Goal: Task Accomplishment & Management: Complete application form

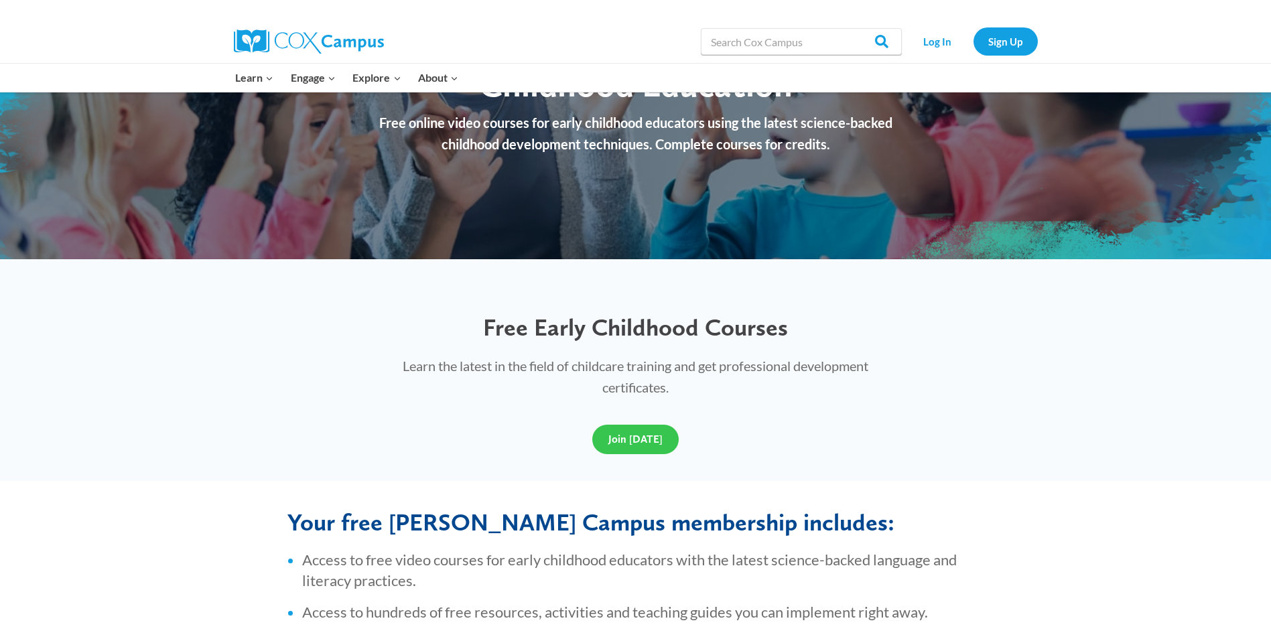
scroll to position [201, 0]
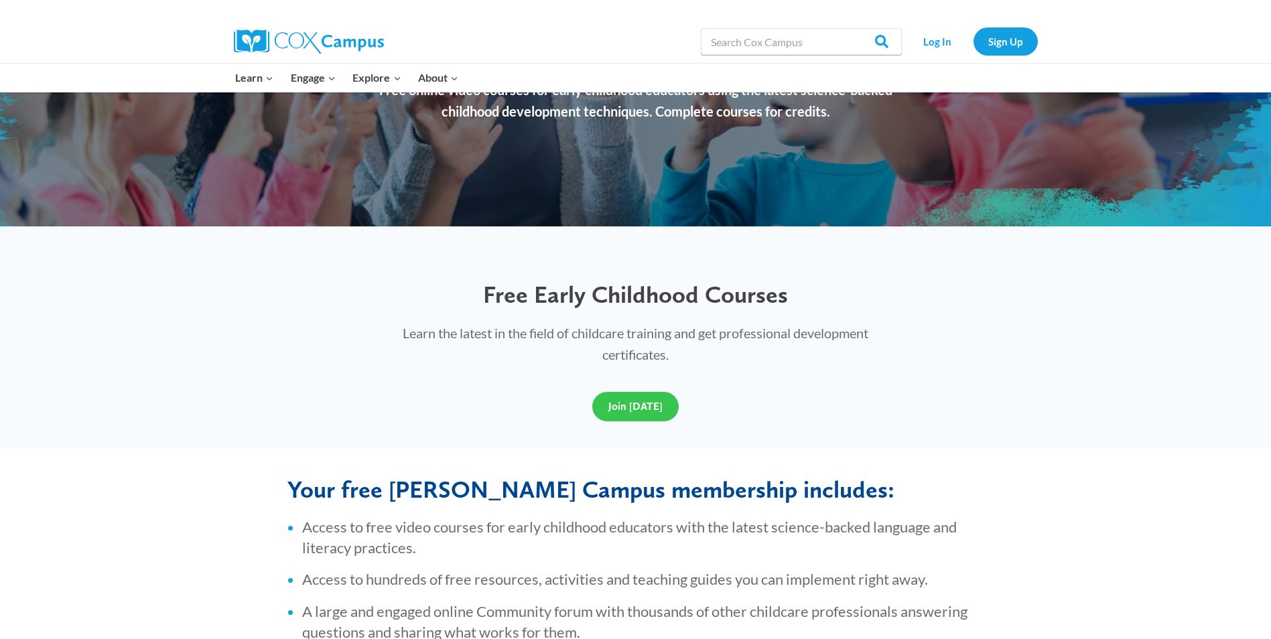
click at [630, 406] on span "Join [DATE]" at bounding box center [635, 406] width 54 height 13
click at [646, 403] on span "Join [DATE]" at bounding box center [635, 406] width 54 height 13
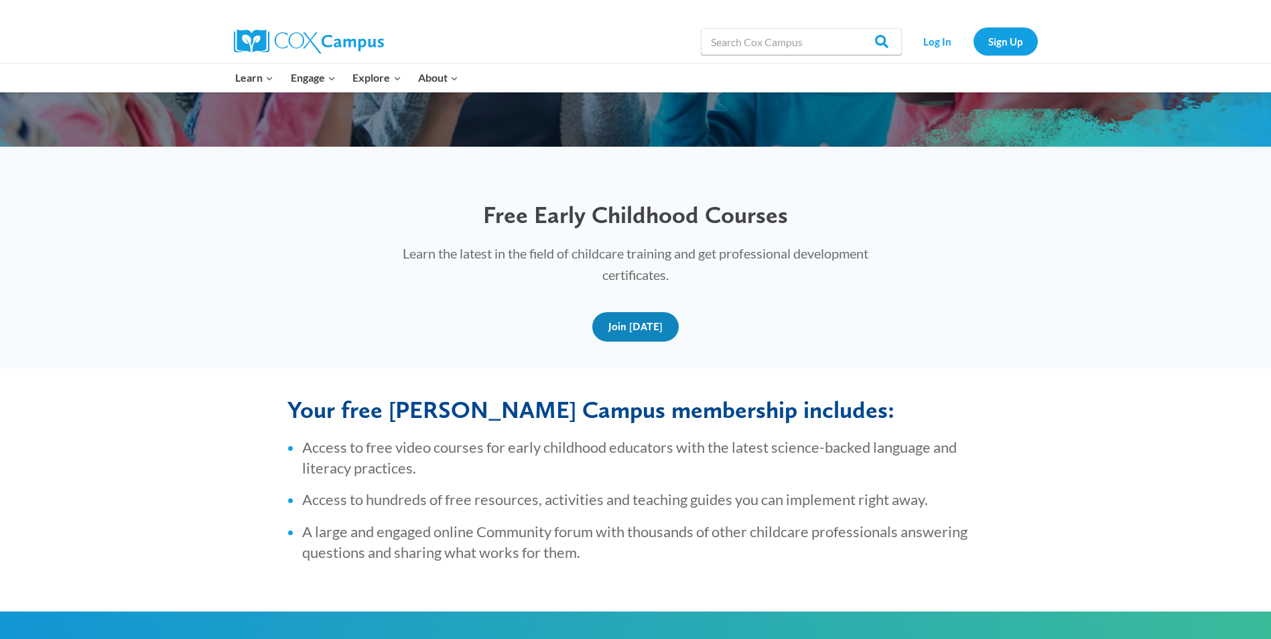
scroll to position [268, 0]
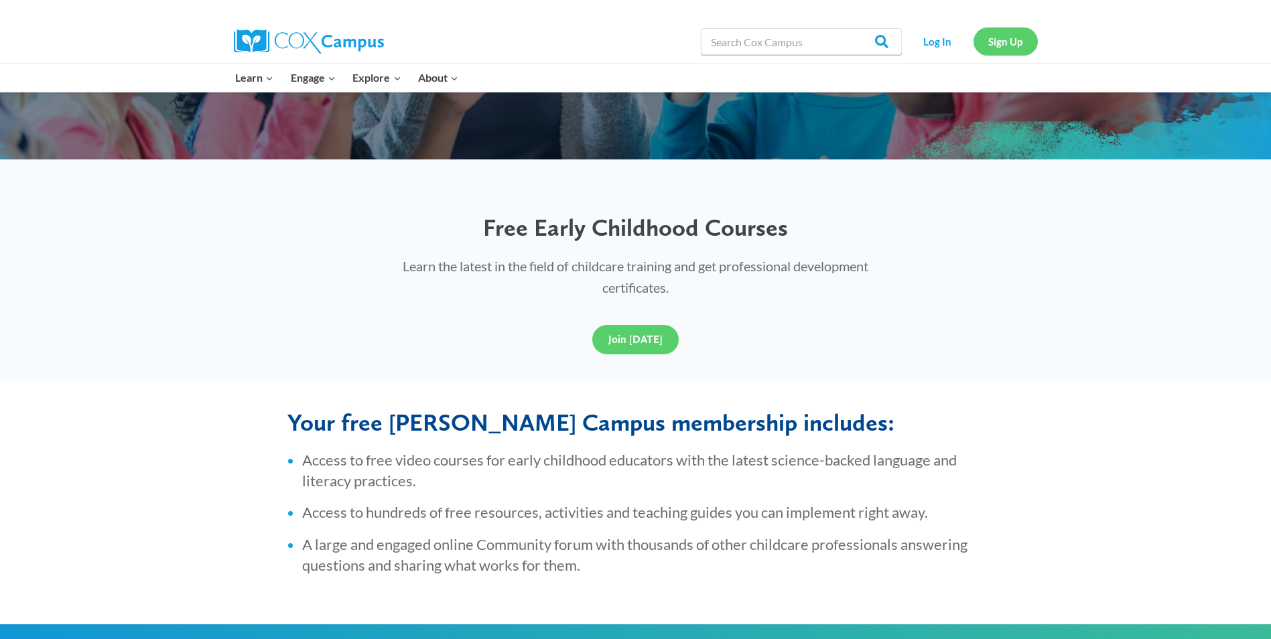
click at [1006, 46] on link "Sign Up" at bounding box center [1005, 40] width 64 height 27
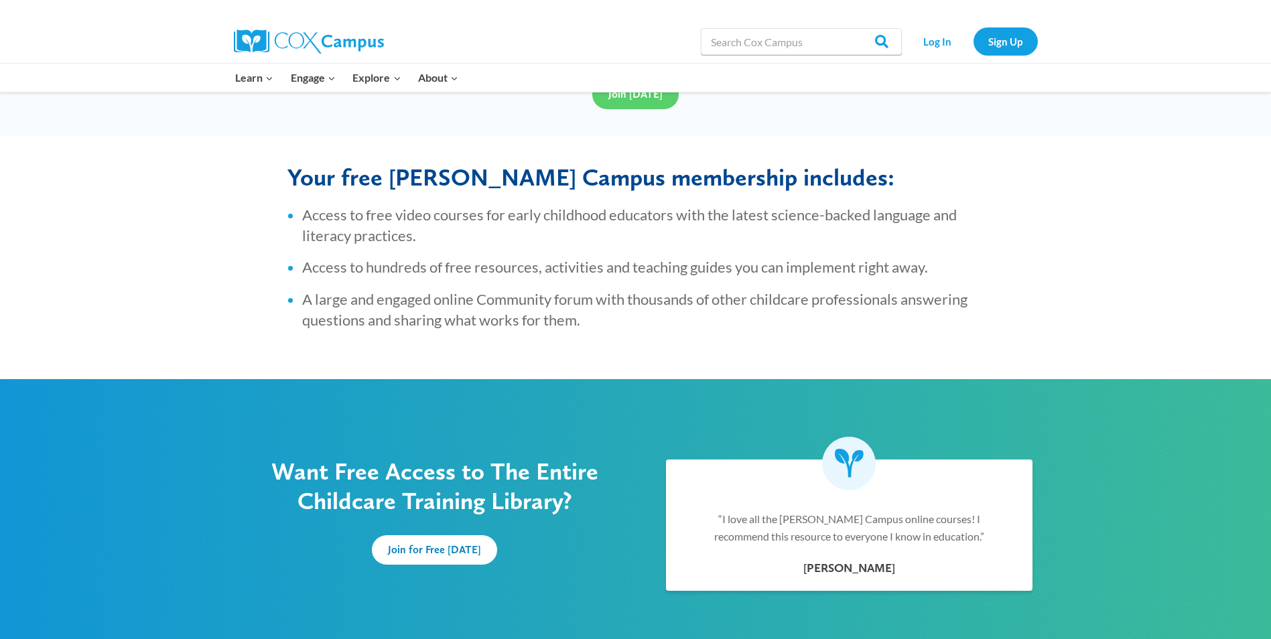
scroll to position [536, 0]
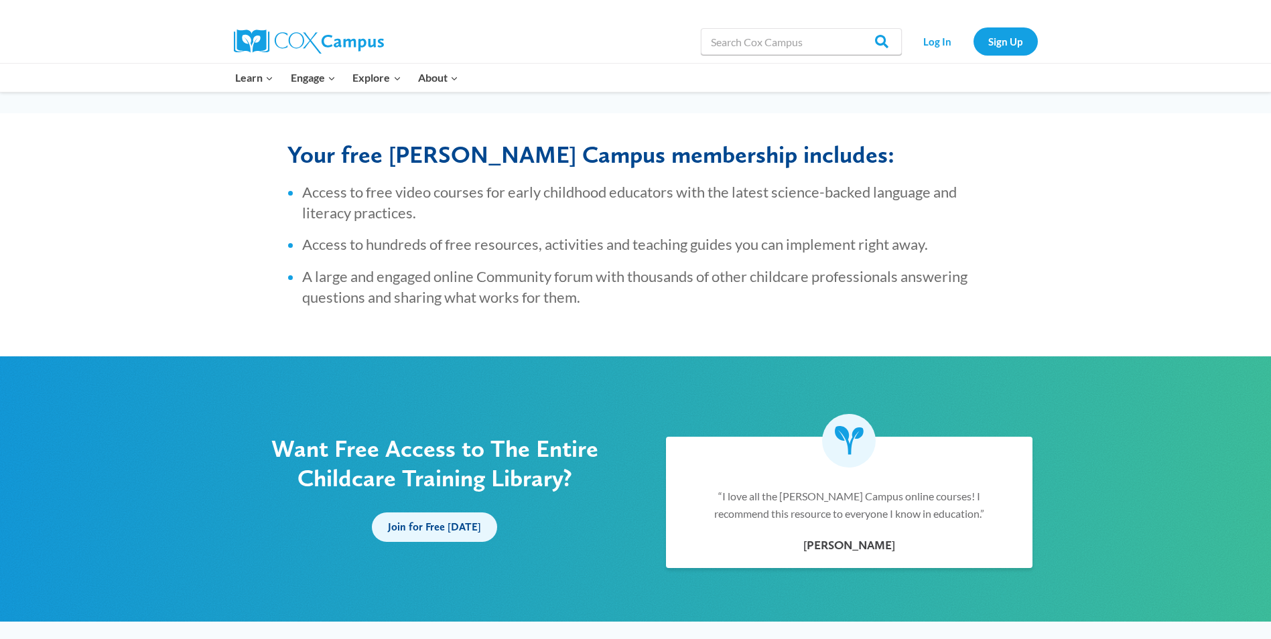
click at [461, 521] on span "Join for Free [DATE]" at bounding box center [434, 527] width 93 height 13
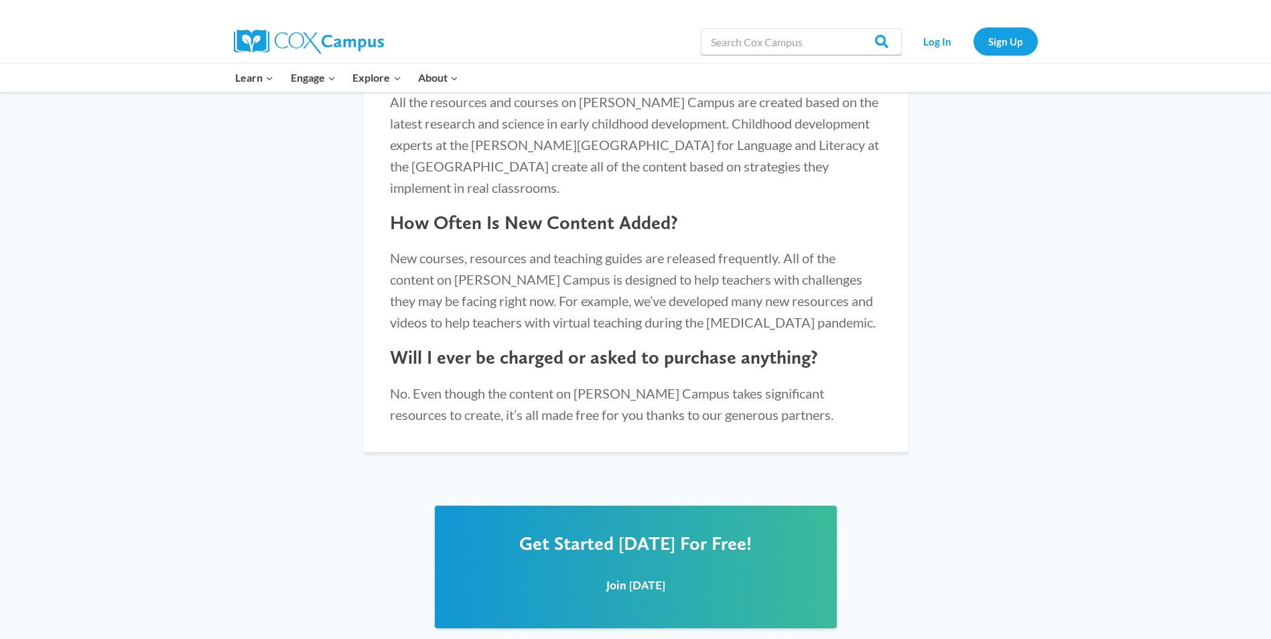
scroll to position [1340, 0]
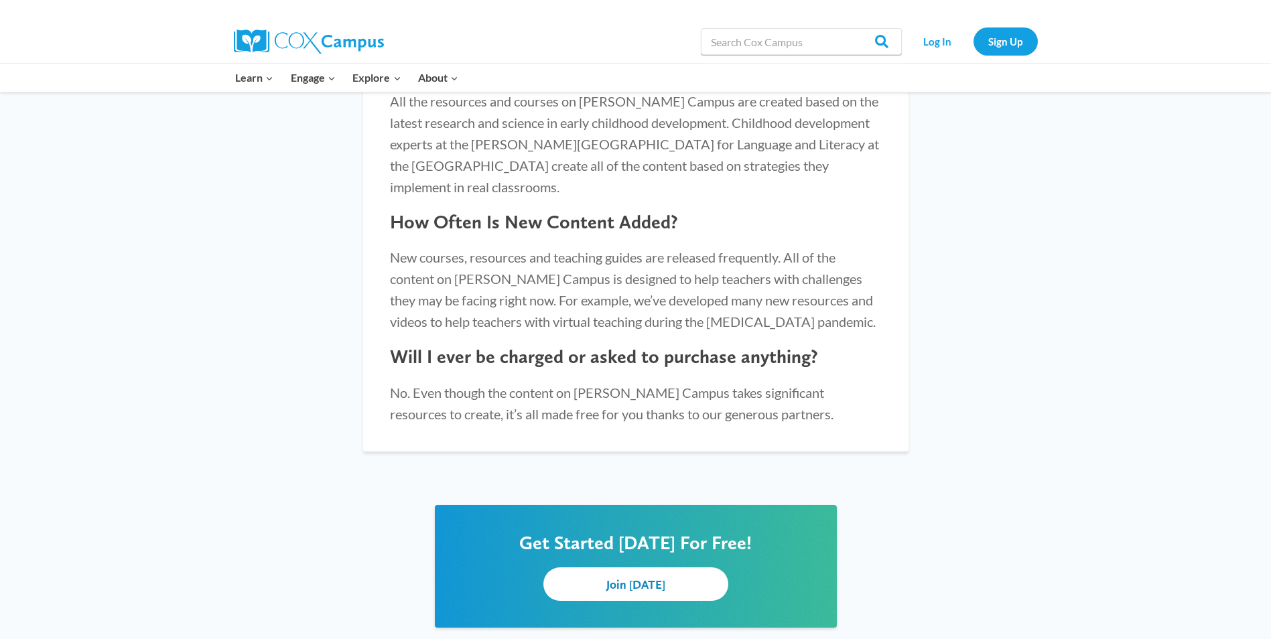
click at [639, 577] on span "Join [DATE]" at bounding box center [635, 584] width 59 height 14
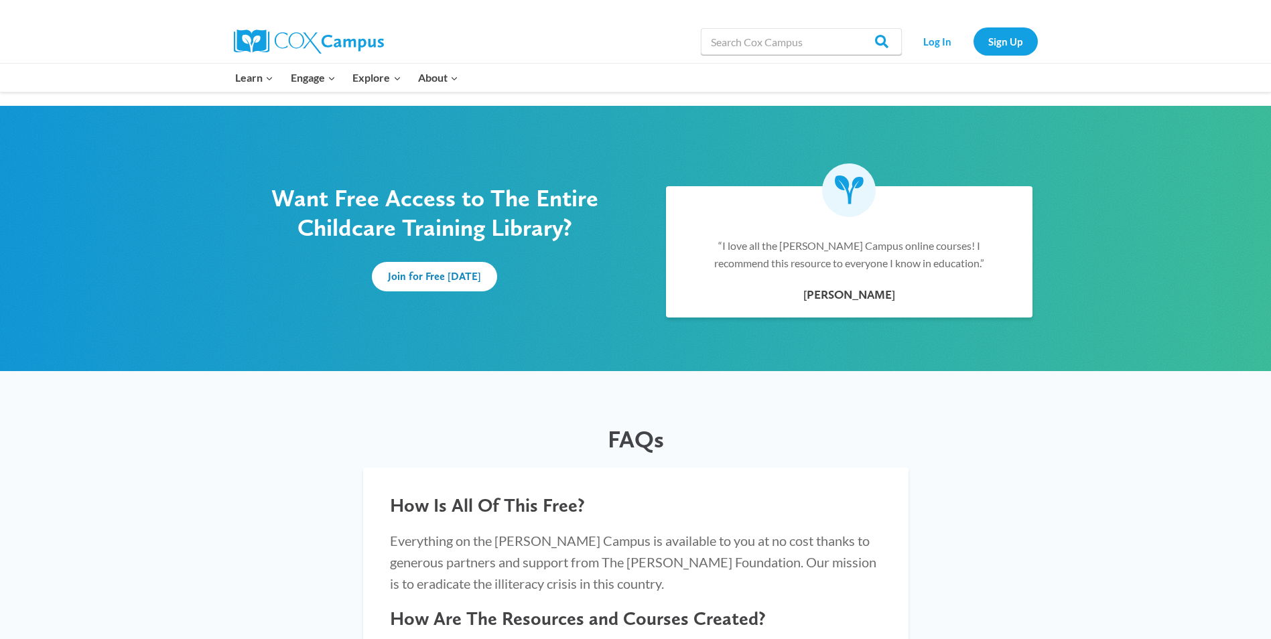
scroll to position [737, 0]
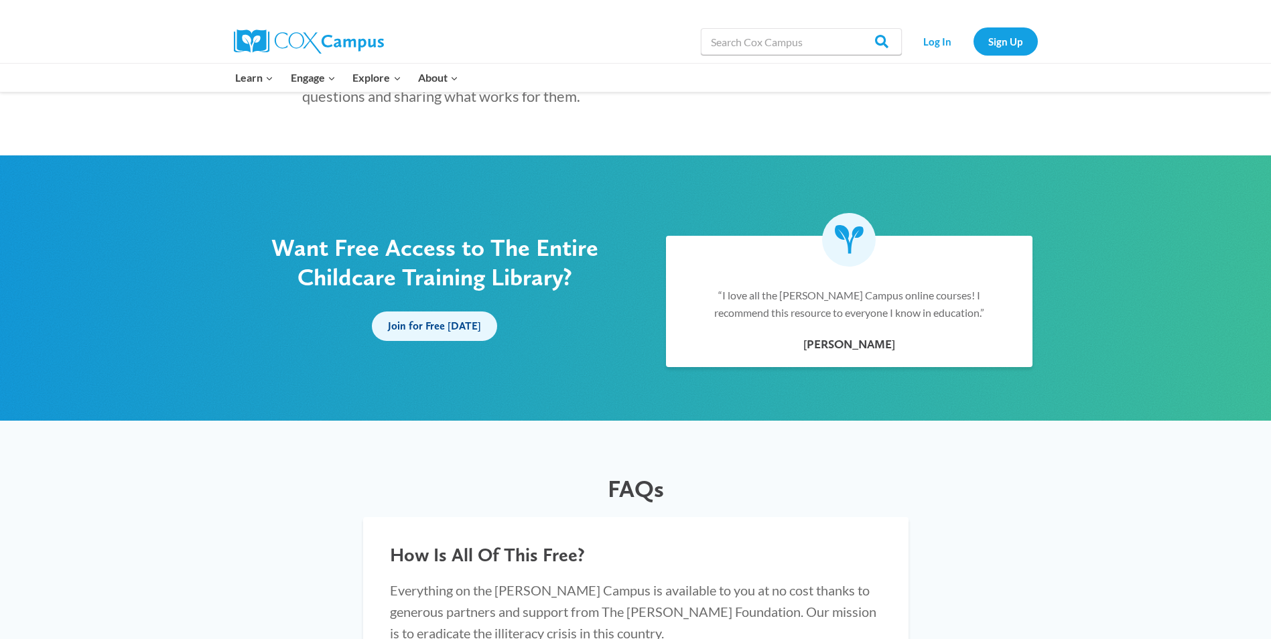
click at [451, 319] on link "Join for Free [DATE]" at bounding box center [434, 326] width 125 height 29
